Goal: Task Accomplishment & Management: Use online tool/utility

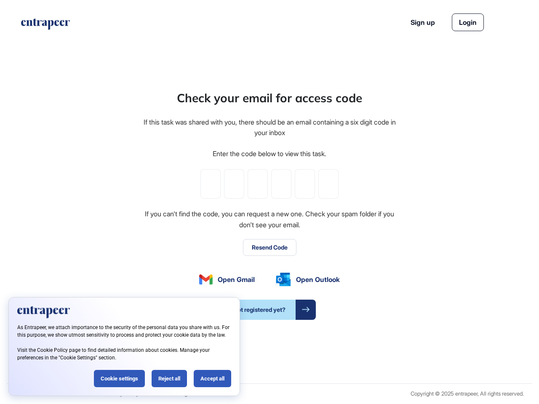
click at [269, 202] on div "Check your email for access code If this task was shared with you, there should…" at bounding box center [269, 204] width 254 height 231
click at [210, 184] on input "tel" at bounding box center [210, 183] width 20 height 29
click at [234, 184] on input "tel" at bounding box center [234, 183] width 20 height 29
click at [258, 184] on input "tel" at bounding box center [257, 183] width 20 height 29
click at [281, 184] on input "tel" at bounding box center [281, 183] width 20 height 29
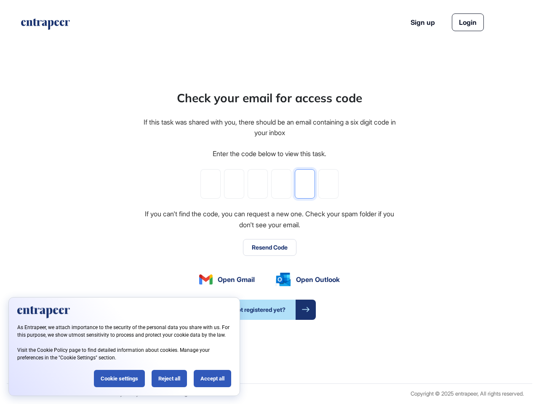
click at [305, 184] on input "tel" at bounding box center [305, 183] width 20 height 29
click at [328, 184] on input "tel" at bounding box center [328, 183] width 20 height 29
click at [269, 247] on button "Resend Code" at bounding box center [269, 247] width 53 height 17
